Goal: Check status: Check status

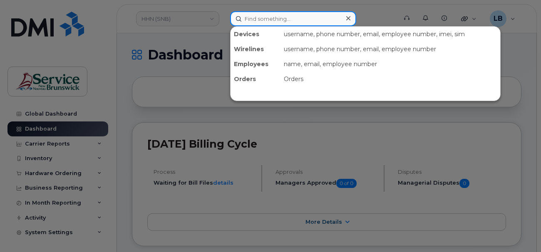
click at [254, 16] on input at bounding box center [293, 18] width 126 height 15
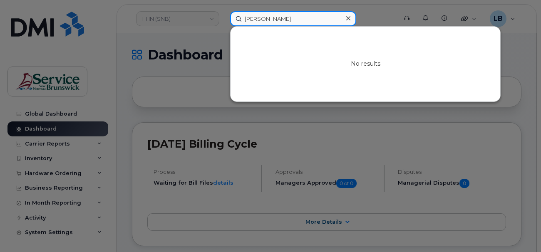
drag, startPoint x: 252, startPoint y: 17, endPoint x: 224, endPoint y: 17, distance: 27.9
click at [224, 17] on div "dr gupt No results" at bounding box center [311, 18] width 175 height 15
paste input "300143"
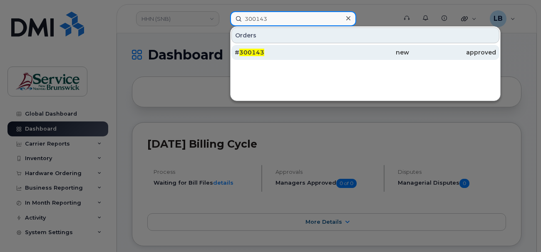
type input "300143"
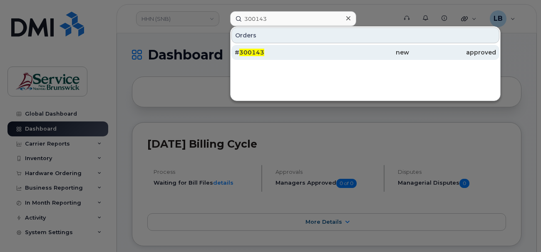
click at [250, 50] on span "300143" at bounding box center [251, 52] width 25 height 7
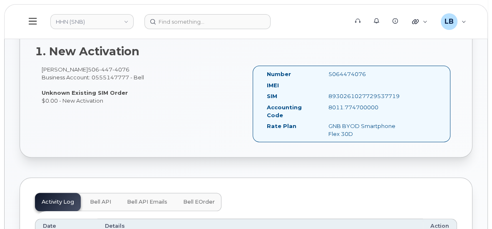
scroll to position [265, 0]
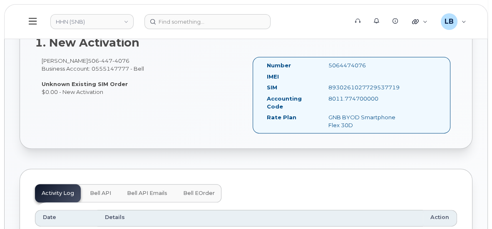
click at [199, 194] on span "Bell eOrder" at bounding box center [199, 193] width 32 height 7
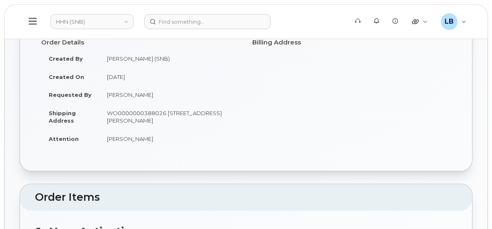
scroll to position [0, 0]
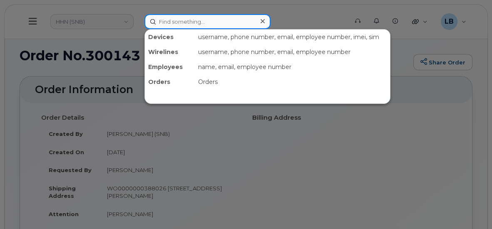
click at [205, 22] on input at bounding box center [207, 21] width 126 height 15
paste input "293507"
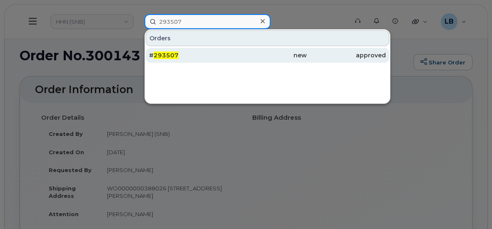
type input "293507"
click at [172, 54] on span "293507" at bounding box center [166, 55] width 25 height 7
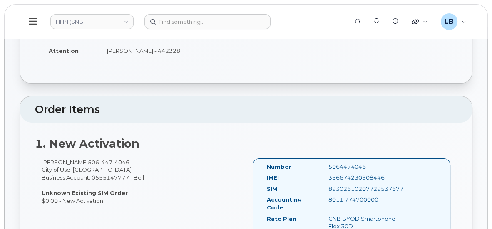
scroll to position [151, 0]
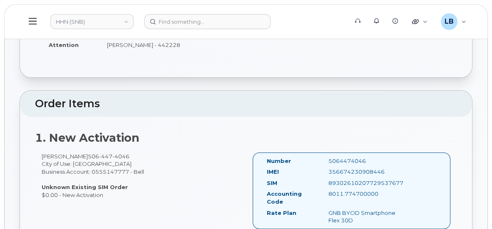
drag, startPoint x: 364, startPoint y: 160, endPoint x: 326, endPoint y: 159, distance: 37.9
click at [326, 159] on div "5064474046" at bounding box center [365, 161] width 86 height 8
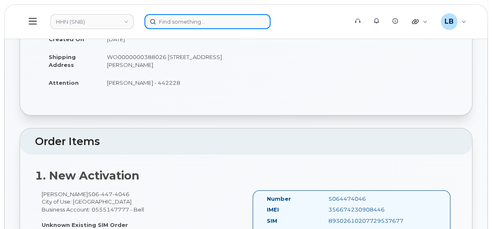
click at [200, 18] on input at bounding box center [207, 21] width 126 height 15
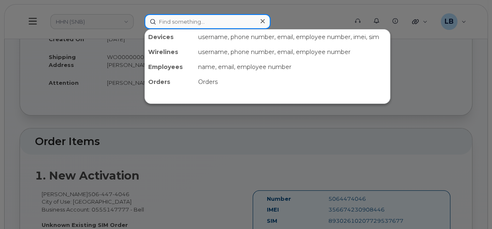
paste input "300143"
type input "300143"
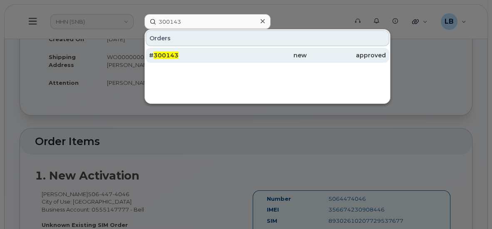
click at [225, 55] on div "# 300143" at bounding box center [188, 55] width 79 height 8
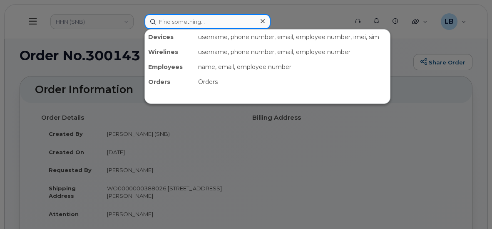
click at [214, 24] on input at bounding box center [207, 21] width 126 height 15
paste input "300140"
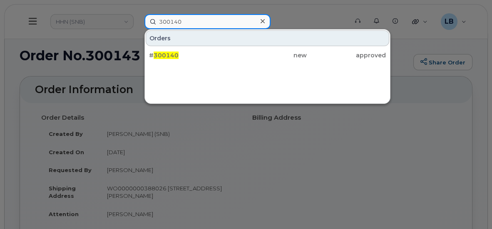
type input "300140"
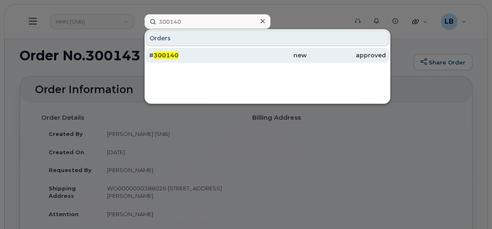
click at [193, 55] on div "# 300140" at bounding box center [188, 55] width 79 height 8
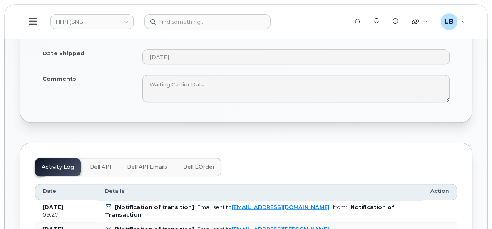
scroll to position [529, 0]
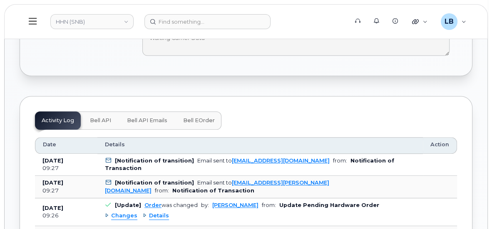
click at [202, 120] on span "Bell eOrder" at bounding box center [199, 120] width 32 height 7
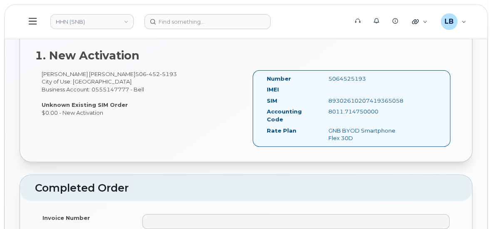
scroll to position [227, 0]
